Goal: Download file/media

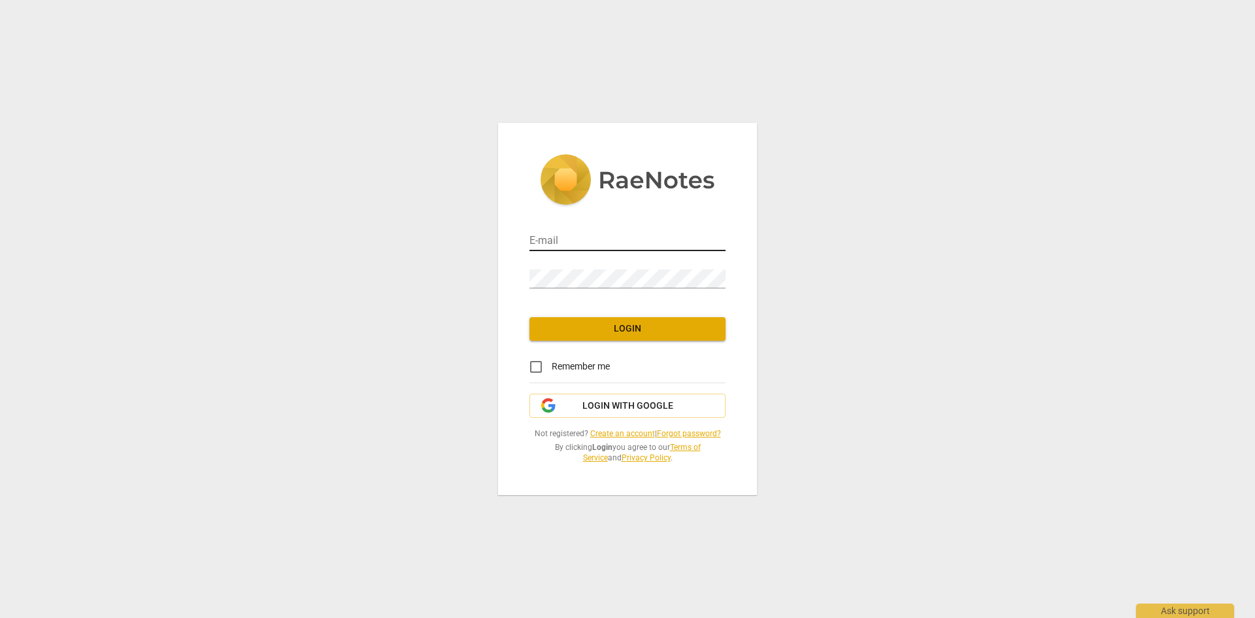
click at [584, 234] on input "email" at bounding box center [627, 241] width 196 height 19
type input "hangingrockmedia@gmail.com"
click at [656, 407] on span "Login with Google" at bounding box center [627, 405] width 91 height 13
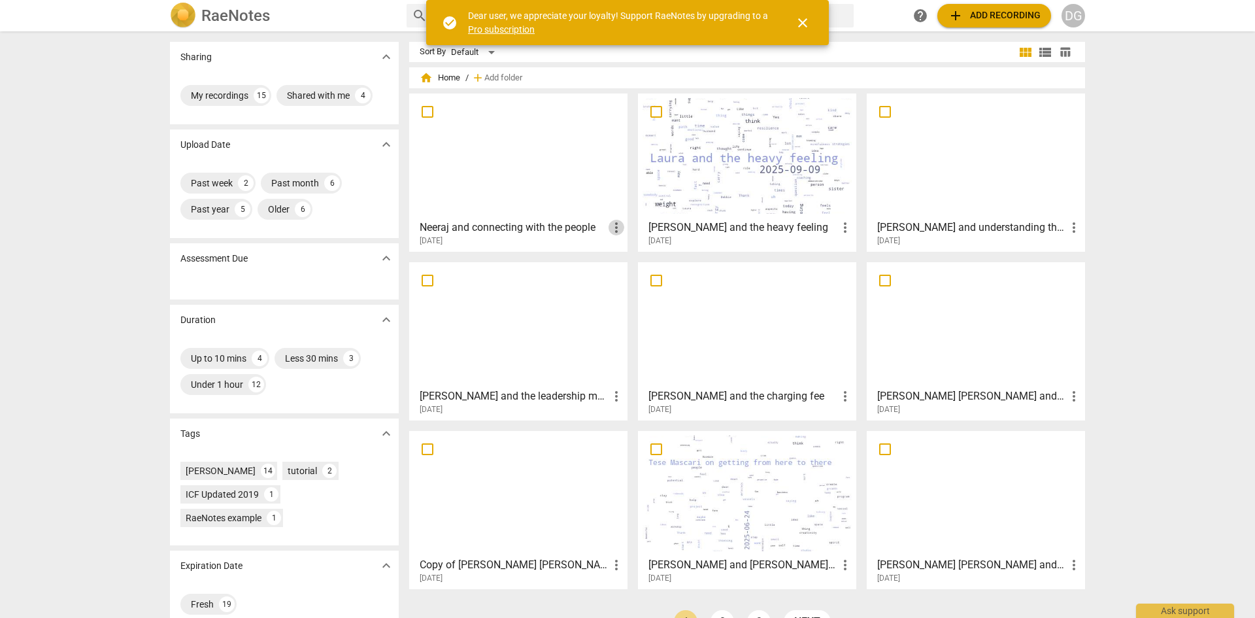
click at [616, 228] on span "more_vert" at bounding box center [617, 228] width 16 height 16
click at [633, 257] on li "Delete" at bounding box center [631, 258] width 50 height 31
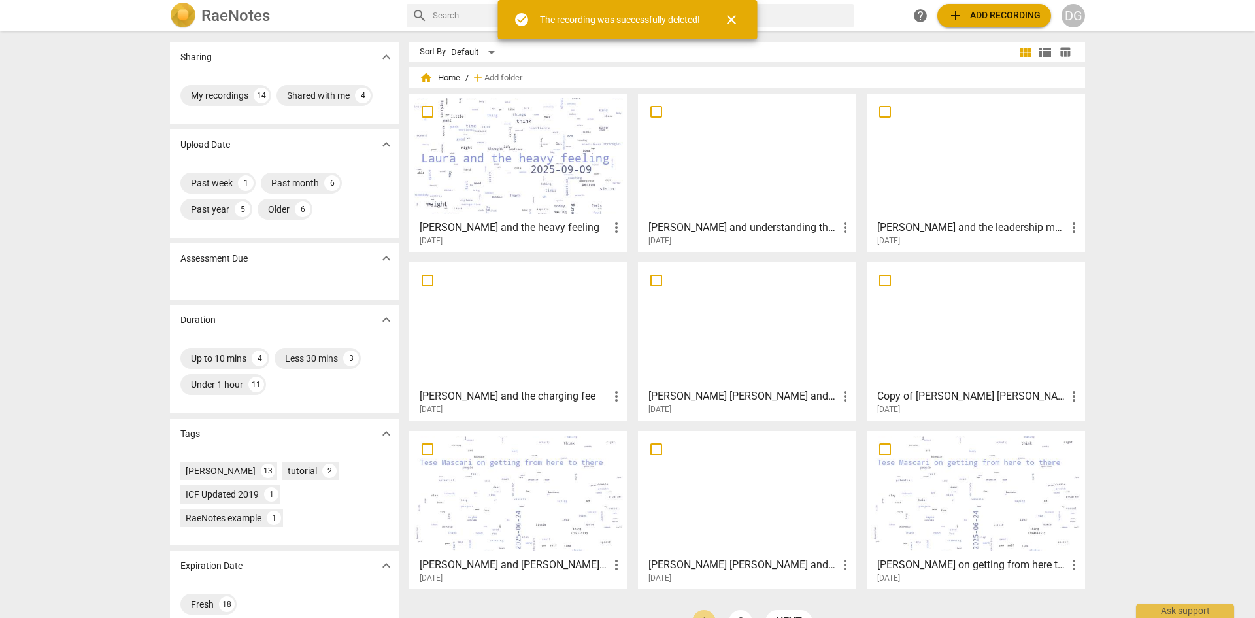
click at [736, 16] on span "close" at bounding box center [732, 20] width 16 height 16
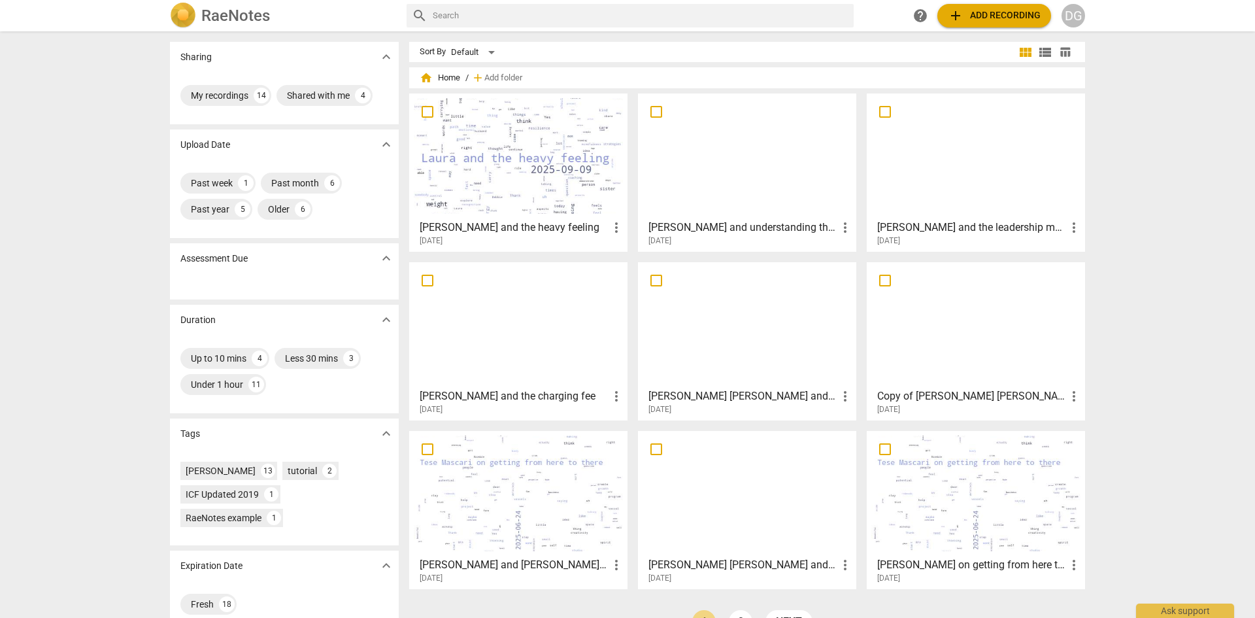
click at [752, 352] on div at bounding box center [746, 325] width 209 height 116
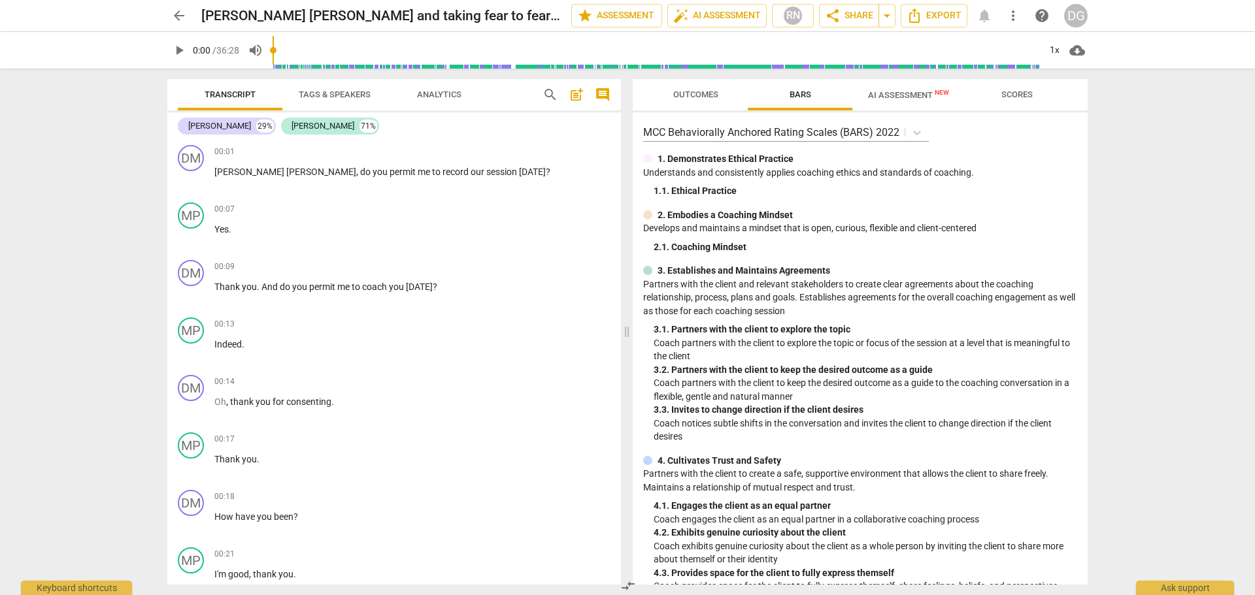
click at [916, 98] on span "AI Assessment New" at bounding box center [908, 95] width 81 height 10
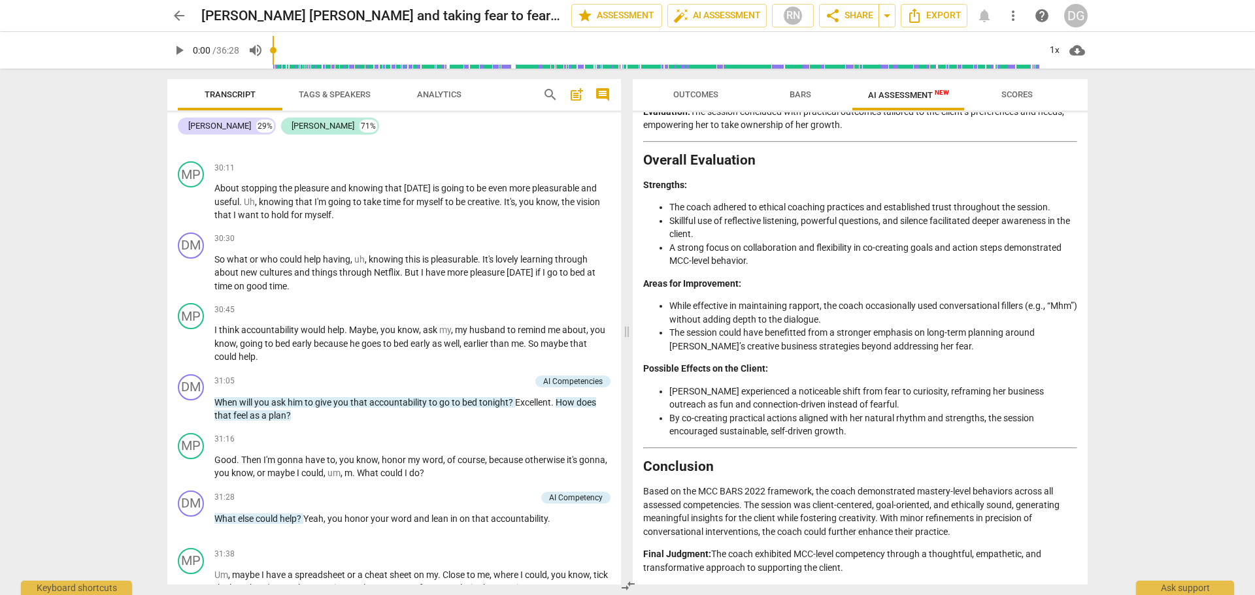
scroll to position [9119, 0]
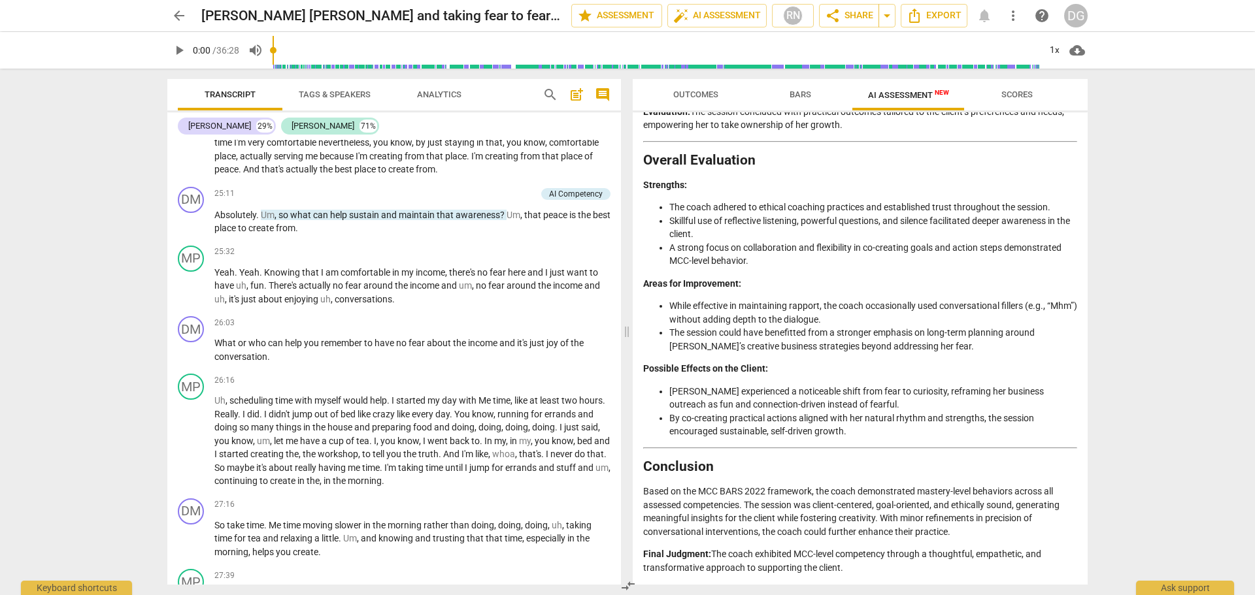
click at [1082, 522] on div "Disclaimer: AI can make mistakes. Consult a qualified mentor coach before actin…" at bounding box center [860, 348] width 455 height 473
click at [920, 12] on icon "Export" at bounding box center [915, 16] width 16 height 16
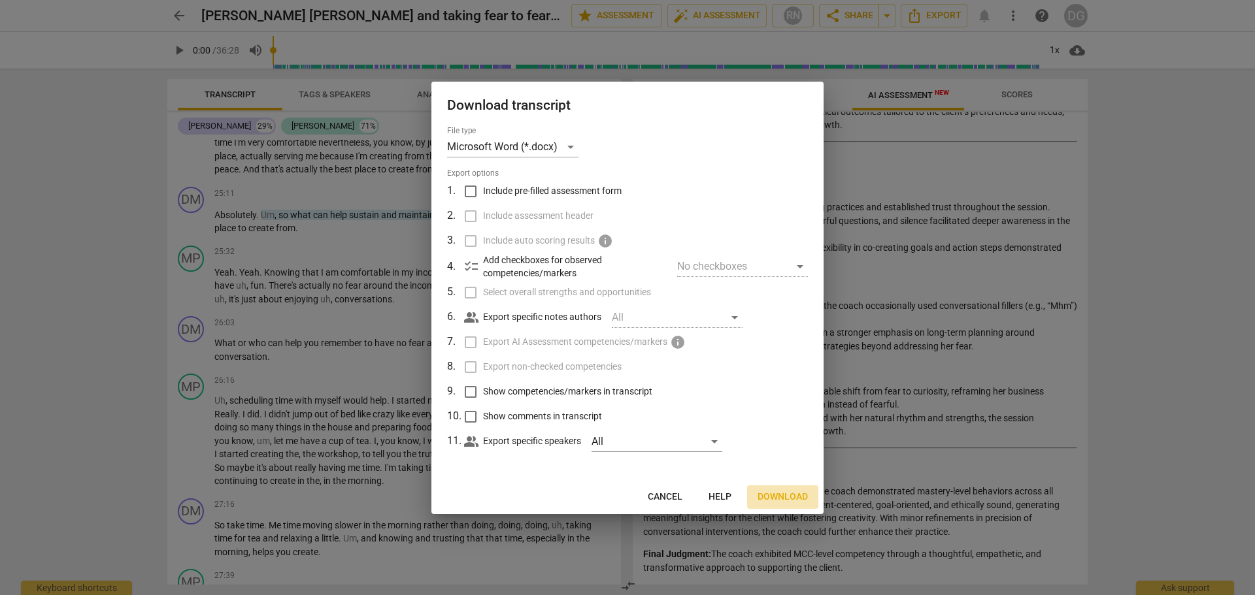
click at [795, 496] on span "Download" at bounding box center [783, 497] width 50 height 13
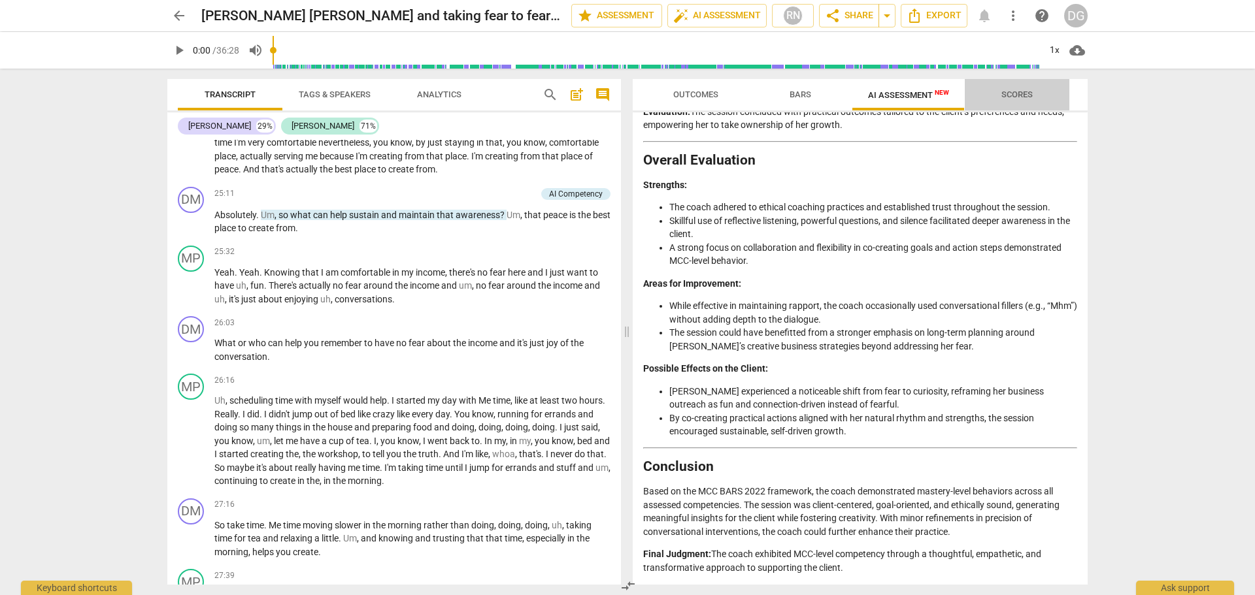
click at [1022, 98] on span "Scores" at bounding box center [1016, 95] width 31 height 10
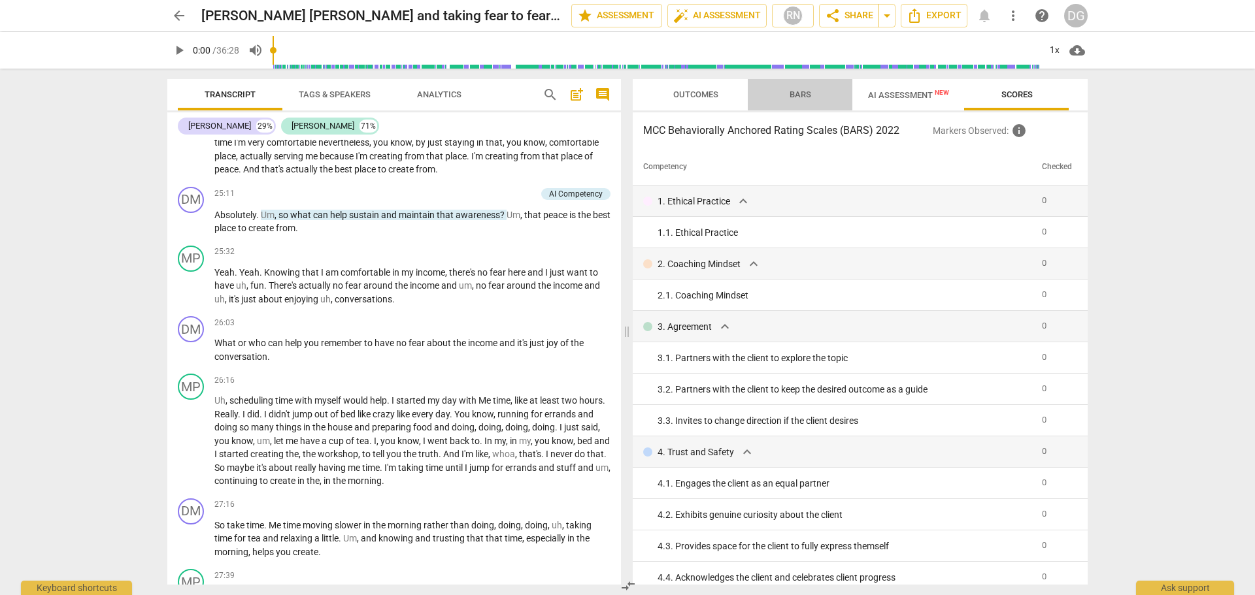
click at [799, 90] on span "Bars" at bounding box center [801, 95] width 22 height 10
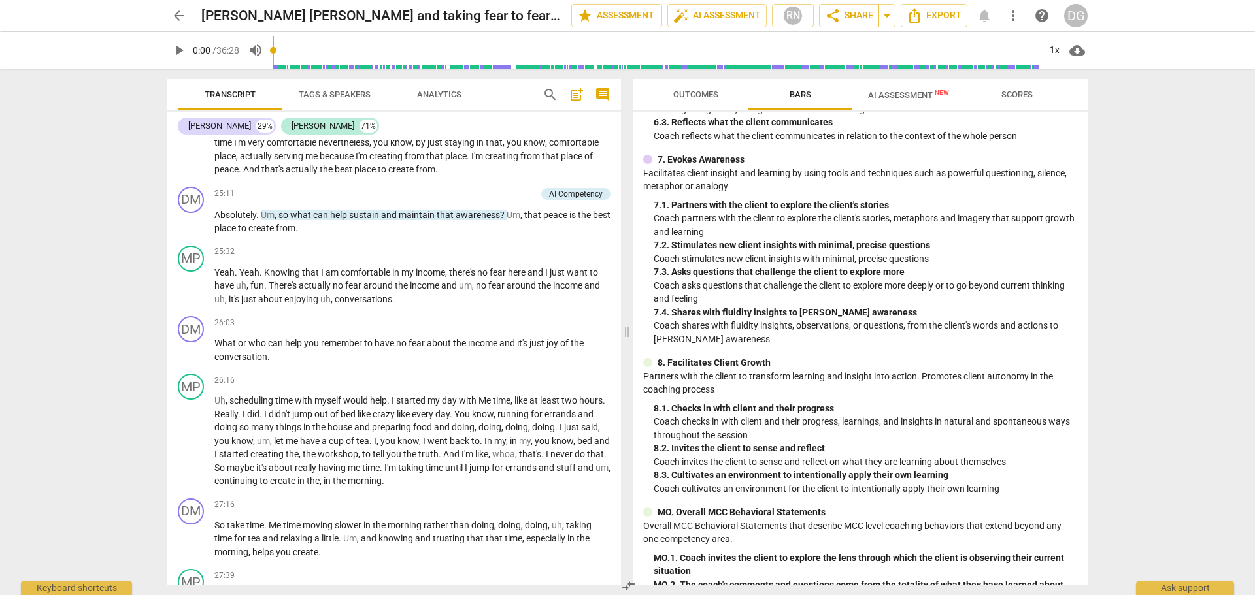
scroll to position [875, 0]
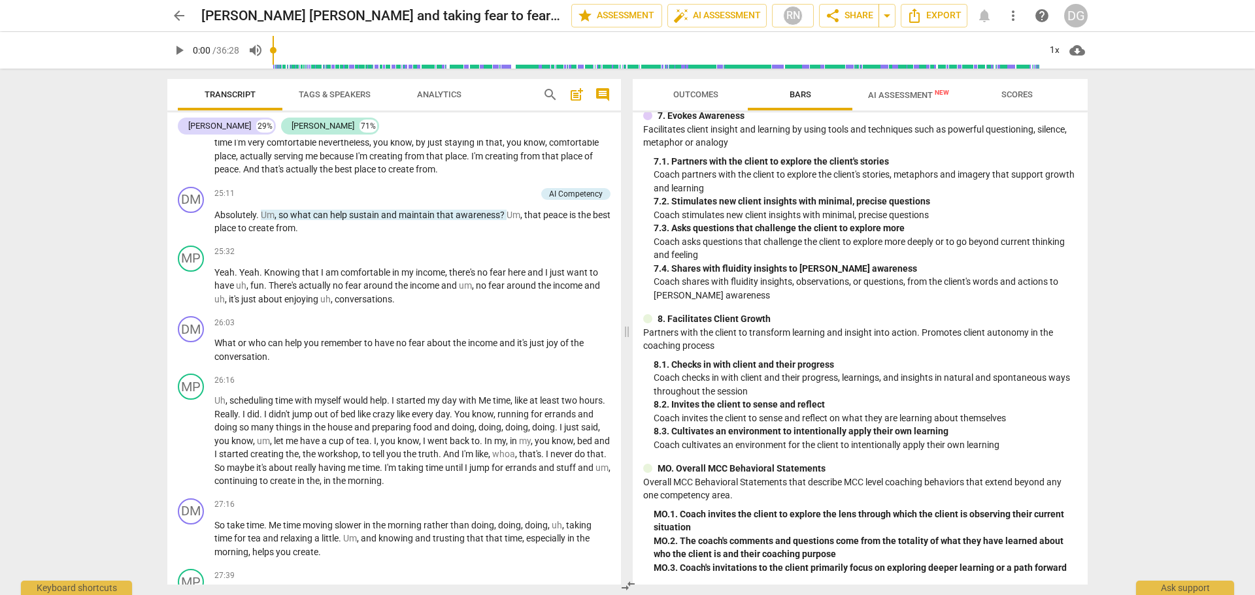
click at [705, 88] on span "Outcomes" at bounding box center [696, 95] width 76 height 18
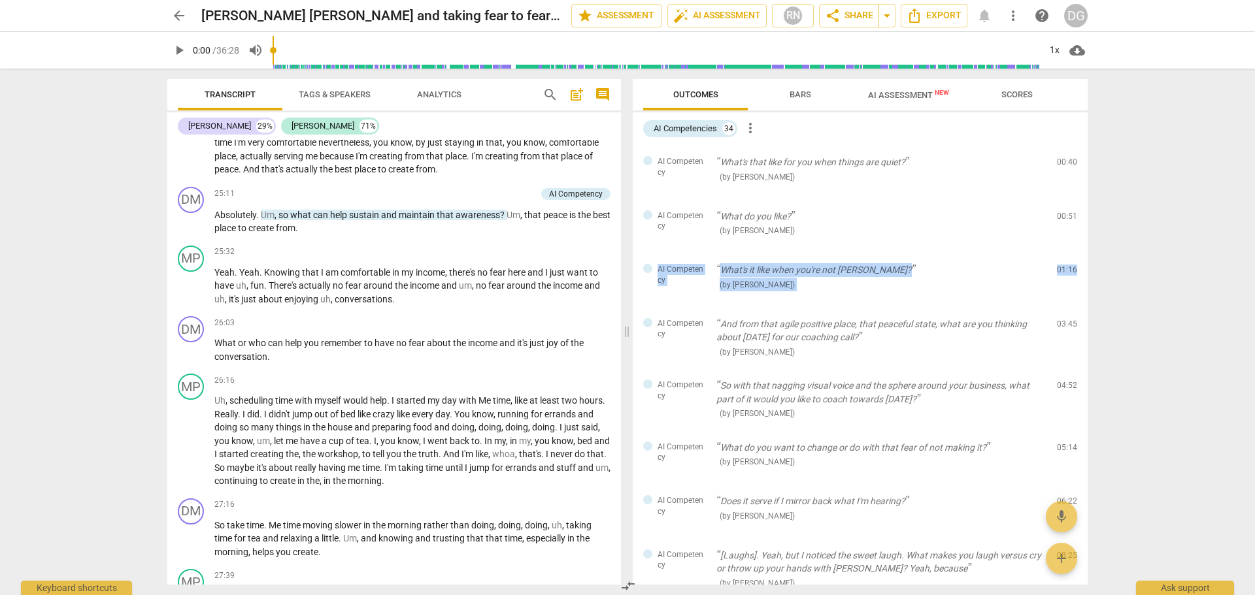
drag, startPoint x: 1090, startPoint y: 210, endPoint x: 1096, endPoint y: 292, distance: 81.3
click at [1096, 292] on div "Outcomes Bars AI Assessment New Scores AI Competencies 34 more_vert AI Competen…" at bounding box center [862, 332] width 471 height 527
drag, startPoint x: 1082, startPoint y: 222, endPoint x: 1083, endPoint y: 256, distance: 33.3
click at [1083, 256] on div "AI Competency What's that like for you when things are quiet? ( by [PERSON_NAME…" at bounding box center [860, 365] width 455 height 440
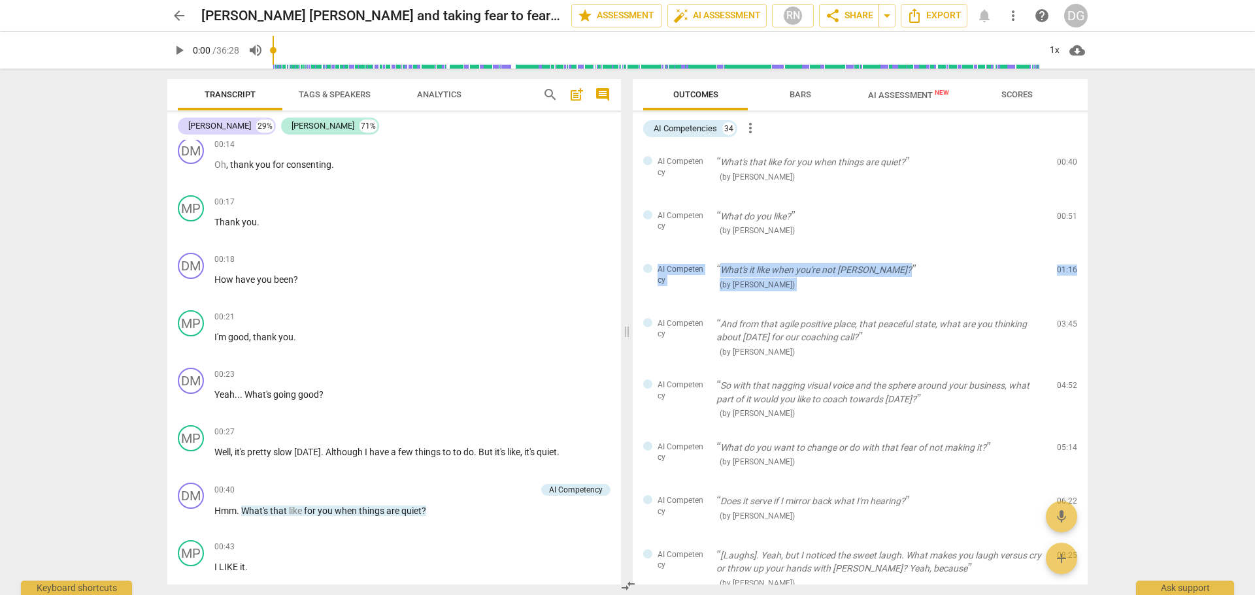
scroll to position [0, 0]
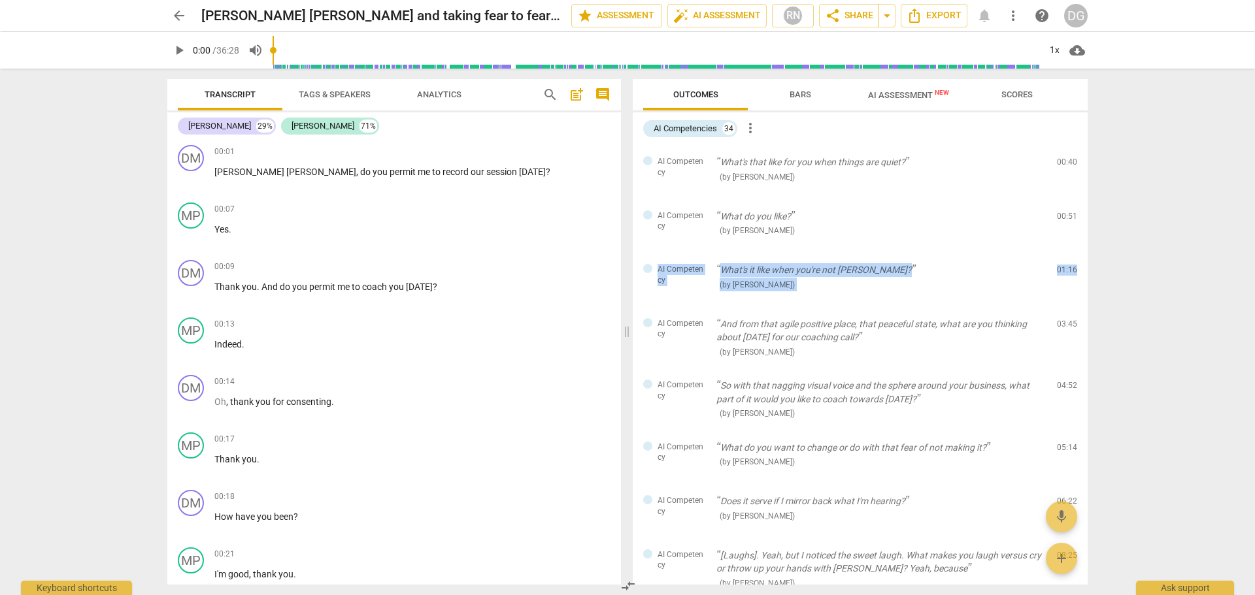
click at [1077, 49] on span "cloud_download" at bounding box center [1077, 50] width 16 height 16
click at [1086, 46] on li "Download audio" at bounding box center [1115, 50] width 97 height 31
click at [180, 13] on span "arrow_back" at bounding box center [179, 16] width 16 height 16
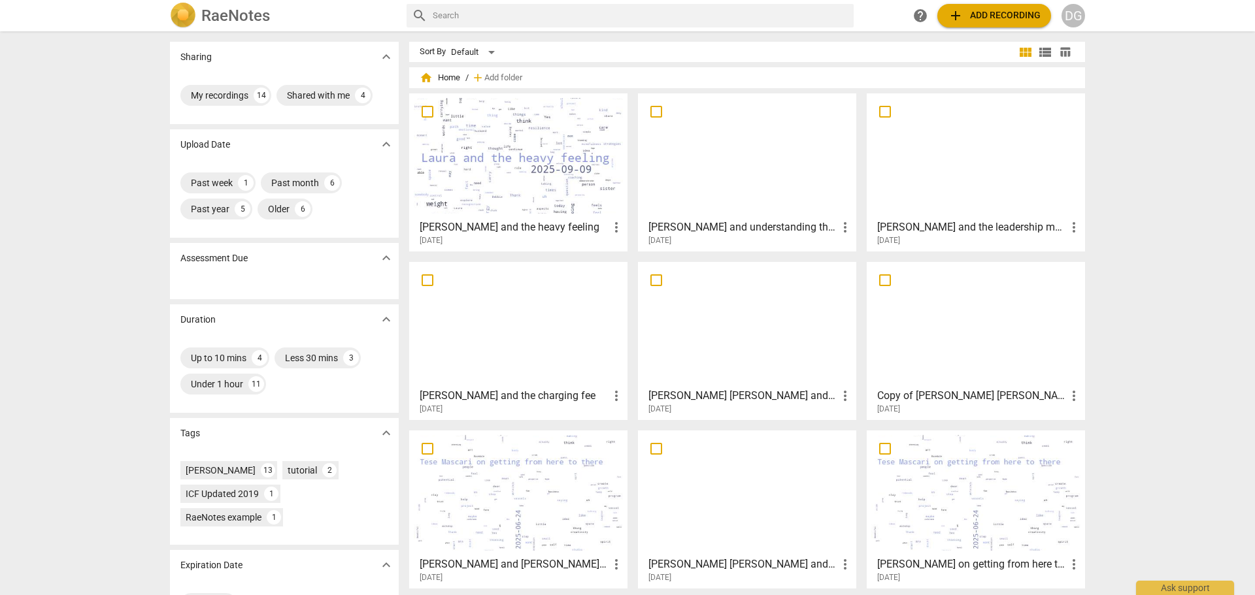
click at [506, 342] on div at bounding box center [518, 325] width 209 height 116
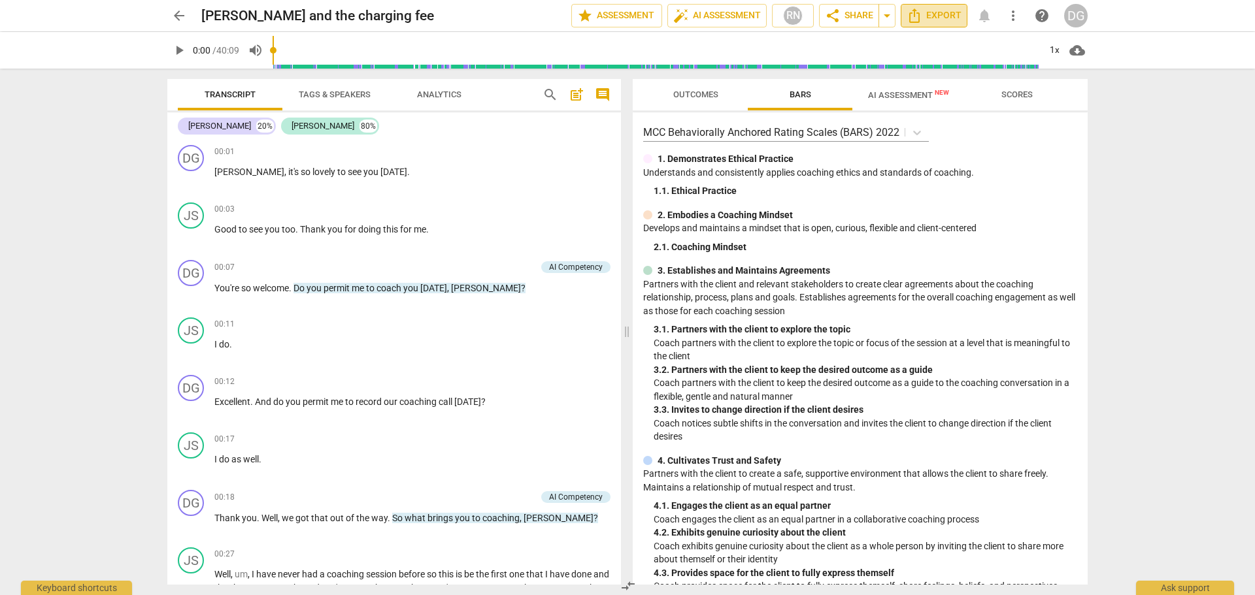
click at [917, 14] on icon "Export" at bounding box center [915, 16] width 16 height 16
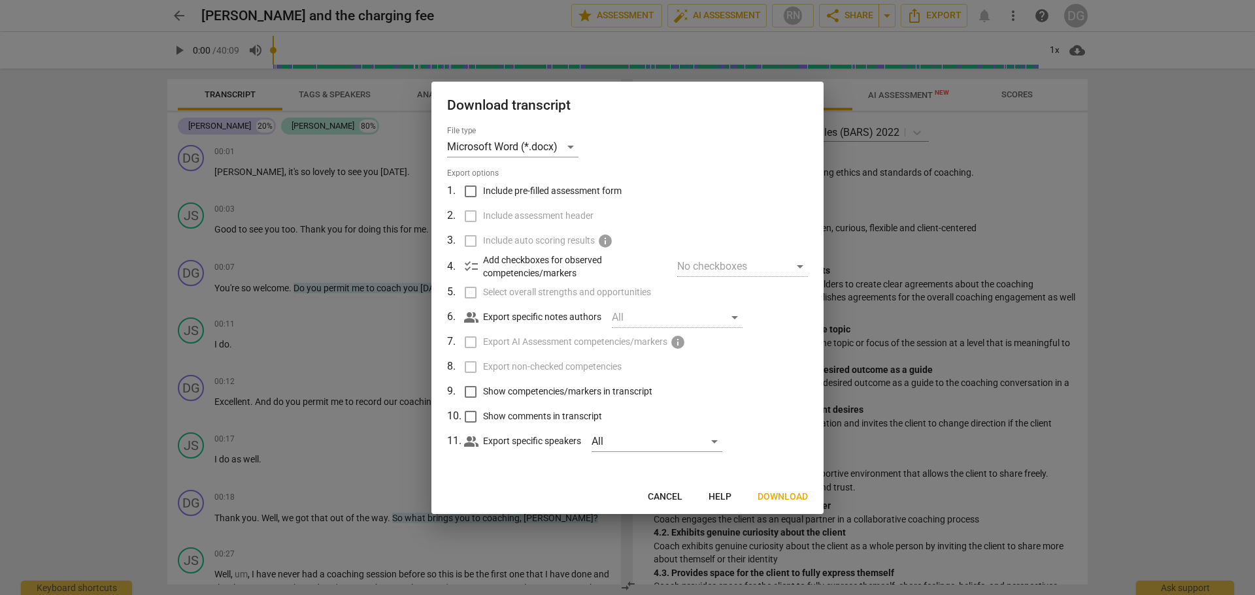
click at [783, 496] on span "Download" at bounding box center [783, 497] width 50 height 13
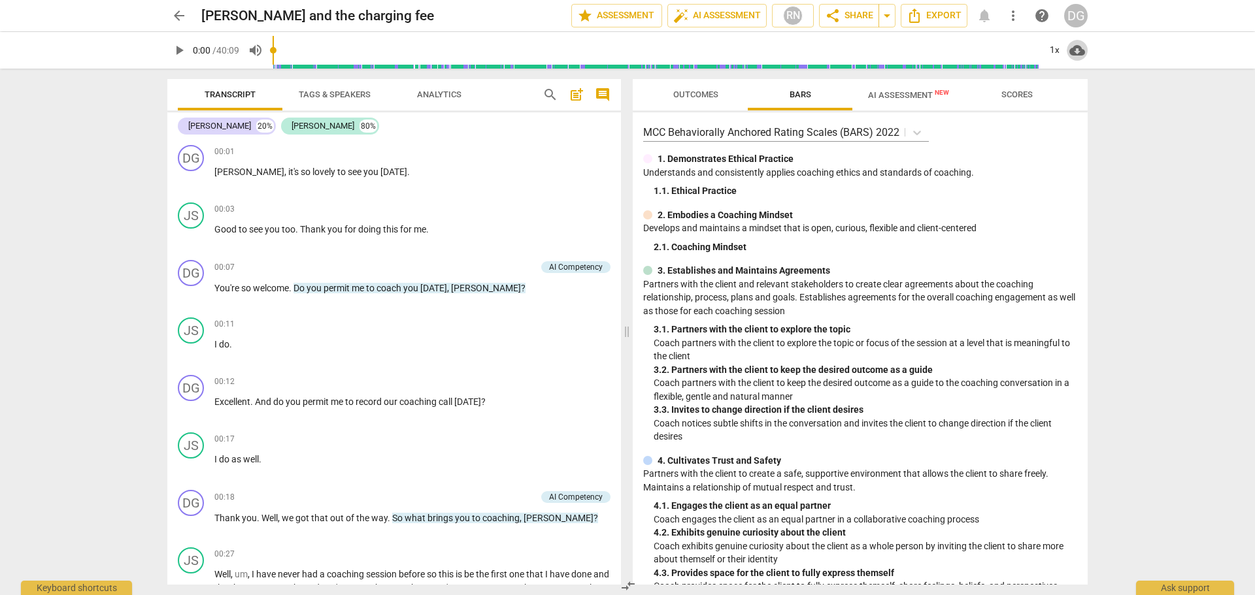
click at [1076, 52] on span "cloud_download" at bounding box center [1077, 50] width 16 height 16
click at [1093, 52] on li "Download audio" at bounding box center [1115, 50] width 97 height 31
